Goal: Task Accomplishment & Management: Manage account settings

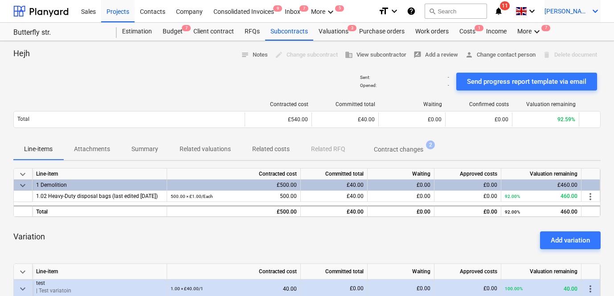
click at [571, 13] on span "[PERSON_NAME]" at bounding box center [566, 11] width 45 height 7
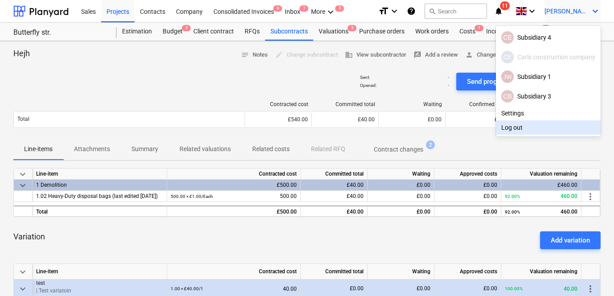
click at [503, 127] on div "Log out" at bounding box center [548, 127] width 105 height 14
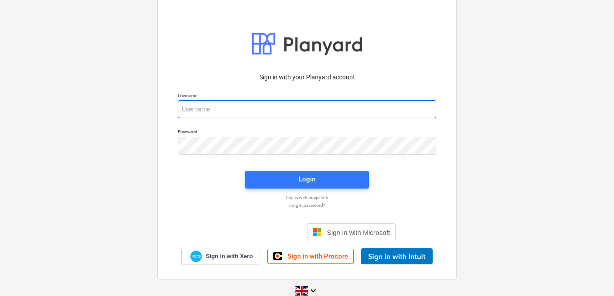
click at [204, 104] on input "email" at bounding box center [307, 109] width 258 height 18
type input "[PERSON_NAME][EMAIL_ADDRESS][DOMAIN_NAME]"
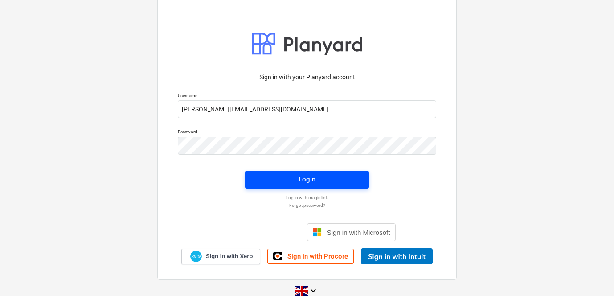
click at [275, 187] on button "Login" at bounding box center [307, 180] width 124 height 18
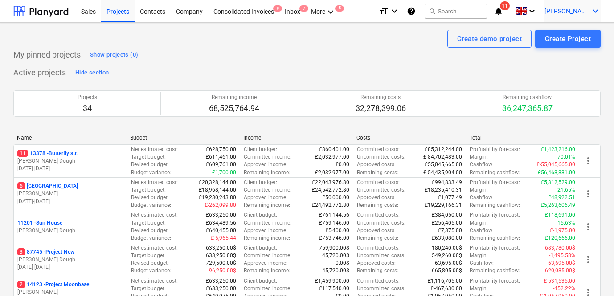
click at [585, 9] on span "[PERSON_NAME]" at bounding box center [566, 11] width 45 height 7
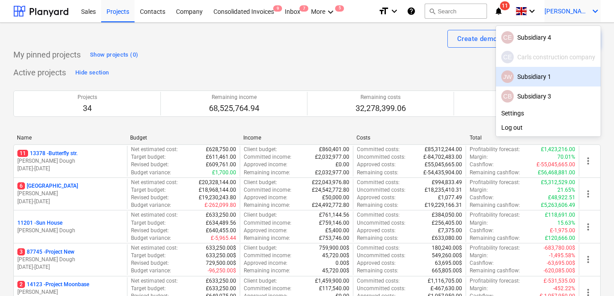
click at [514, 77] on div "JW Subsidiary 1" at bounding box center [548, 76] width 94 height 12
